Goal: Information Seeking & Learning: Understand process/instructions

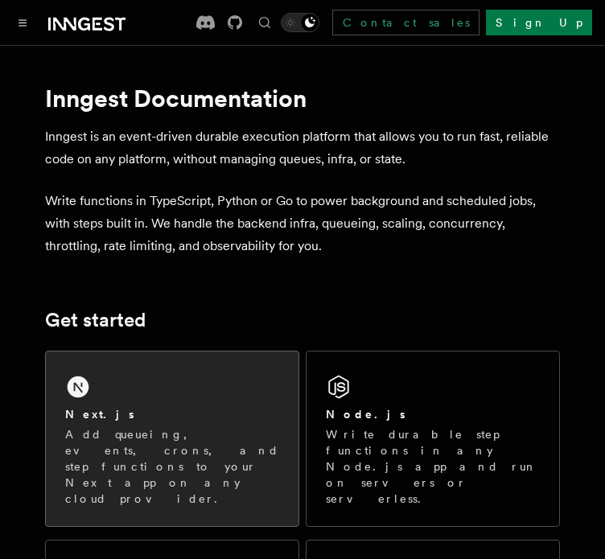
scroll to position [241, 0]
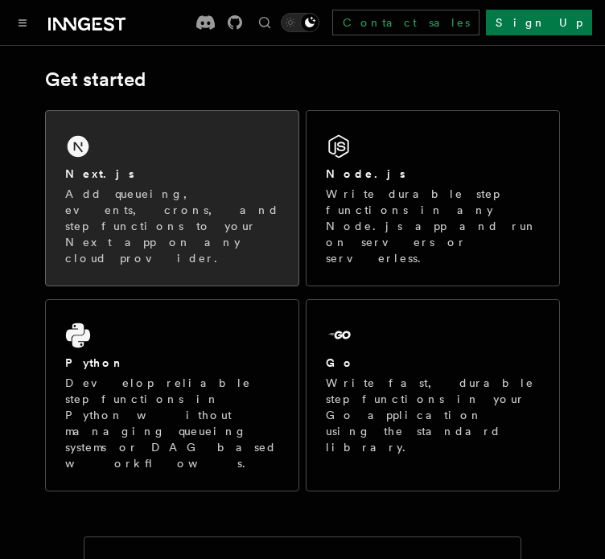
click at [245, 225] on p "Add queueing, events, crons, and step functions to your Next app on any cloud p…" at bounding box center [172, 226] width 214 height 80
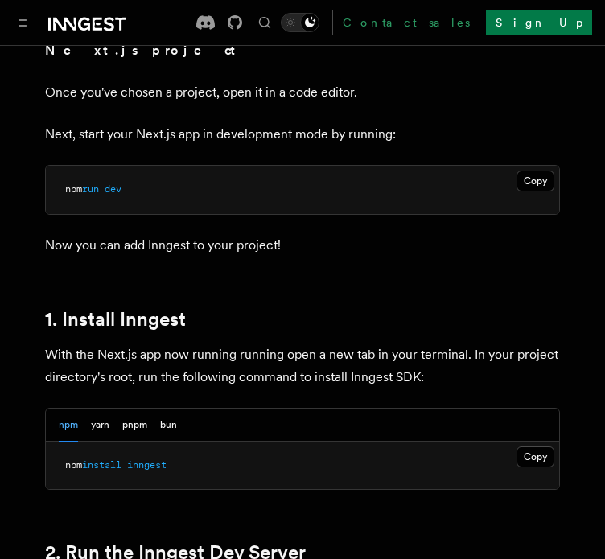
scroll to position [714, 0]
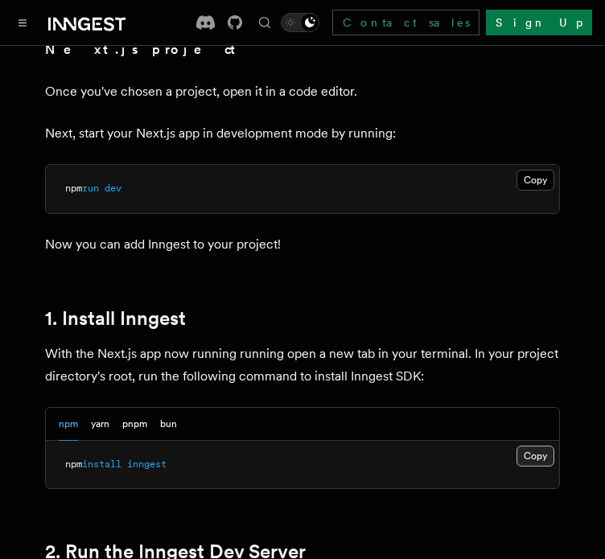
click at [543, 446] on button "Copy Copied" at bounding box center [535, 456] width 38 height 21
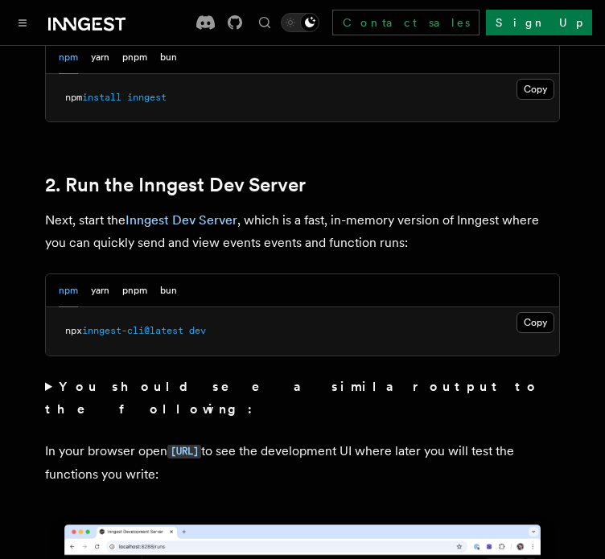
scroll to position [1083, 0]
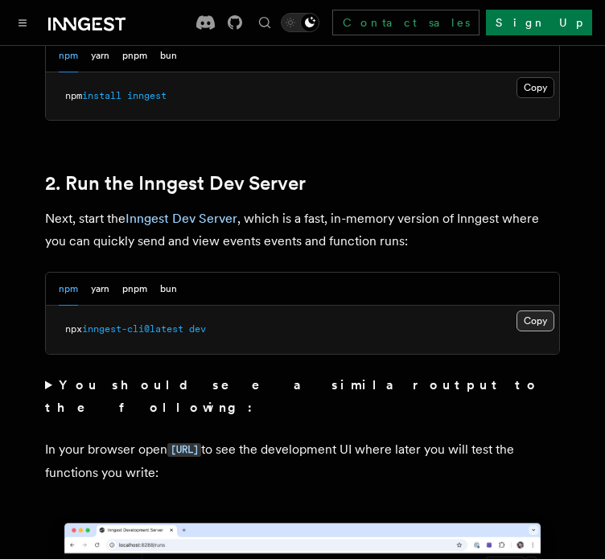
click at [541, 311] on button "Copy Copied" at bounding box center [535, 321] width 38 height 21
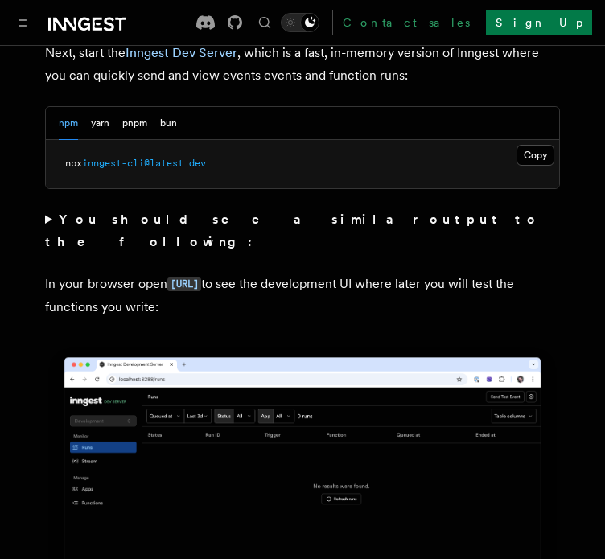
scroll to position [1248, 0]
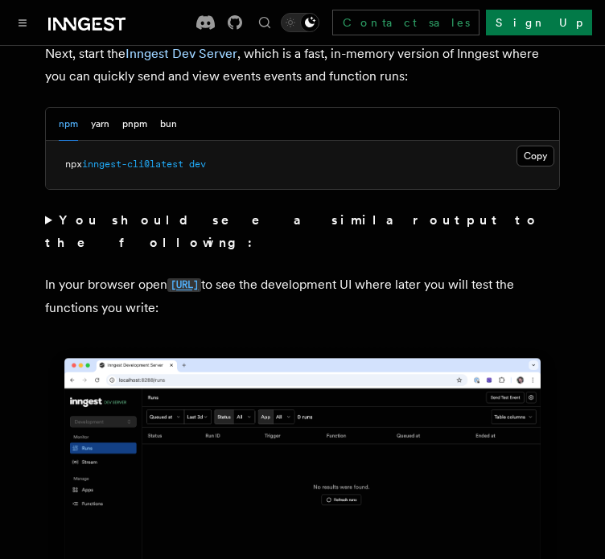
click at [201, 278] on code "[URL]" at bounding box center [184, 285] width 34 height 14
